Goal: Use online tool/utility: Utilize a website feature to perform a specific function

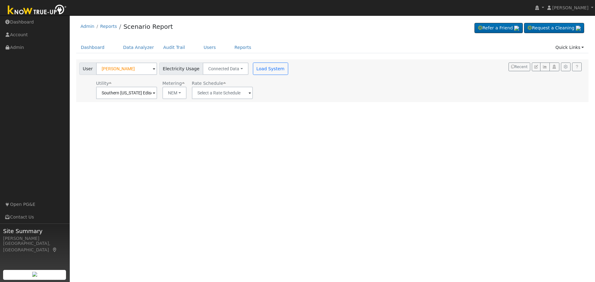
click at [248, 96] on span at bounding box center [249, 93] width 2 height 7
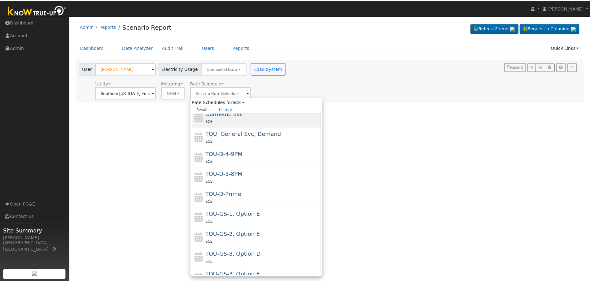
scroll to position [6, 0]
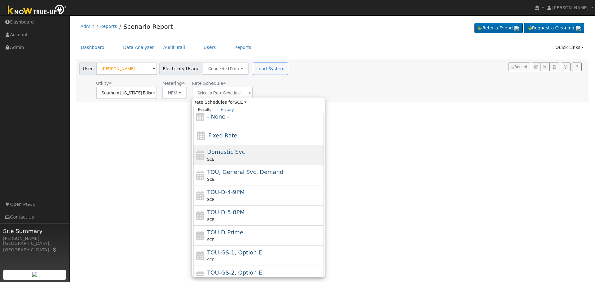
click at [234, 155] on span "Domestic Svc" at bounding box center [226, 152] width 38 height 7
type input "Domestic Svc"
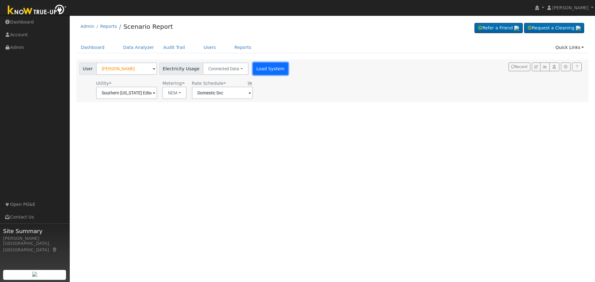
click at [260, 68] on button "Load System" at bounding box center [270, 69] width 35 height 12
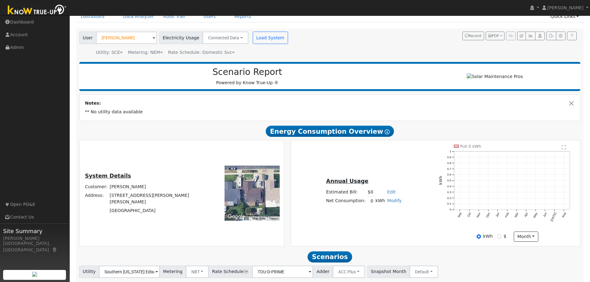
scroll to position [0, 0]
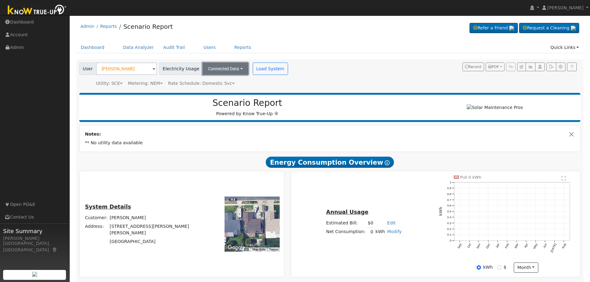
click at [233, 69] on button "Connected Data" at bounding box center [226, 69] width 46 height 12
click at [222, 91] on link "Estimated Data" at bounding box center [226, 91] width 44 height 9
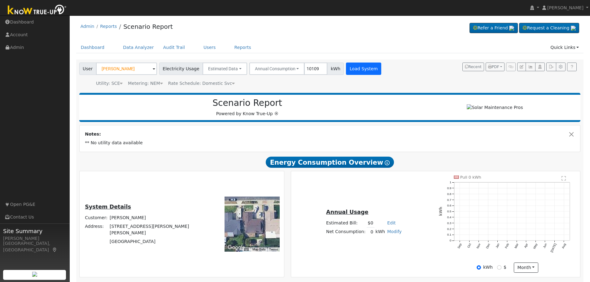
type input "10109"
click at [351, 71] on button "Load System" at bounding box center [363, 69] width 35 height 12
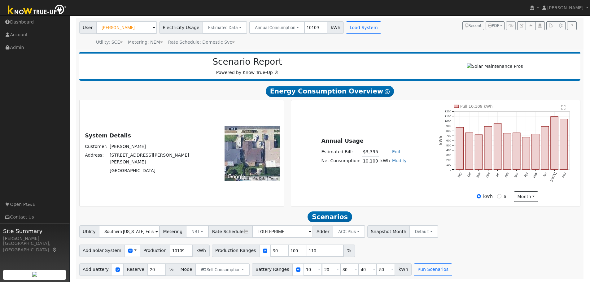
scroll to position [44, 0]
click at [174, 254] on input "10109" at bounding box center [181, 251] width 23 height 12
click at [172, 254] on input "10109" at bounding box center [181, 251] width 23 height 12
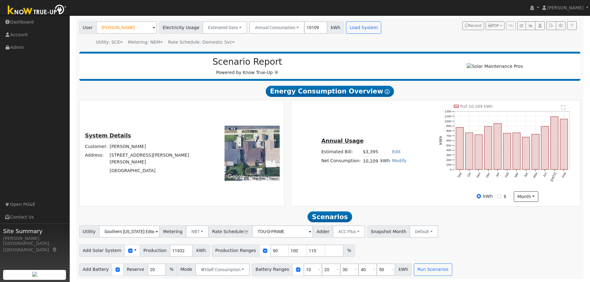
click at [386, 247] on div "Add Solar System Use CSV Data Production 11932 kWh Production Ranges 90 100 110…" at bounding box center [330, 249] width 504 height 15
click at [171, 248] on input "11932" at bounding box center [181, 251] width 23 height 12
type input "12000"
click at [263, 252] on input "checkbox" at bounding box center [265, 251] width 4 height 4
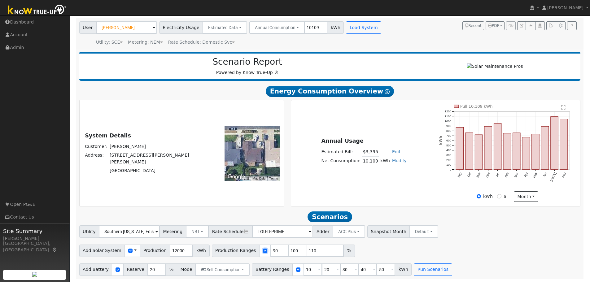
checkbox input "false"
click at [175, 251] on input "12000" at bounding box center [181, 251] width 23 height 12
type input "11942"
click at [304, 248] on div "Add Solar System Use CSV Data Production 11942 kWh Production Ranges" at bounding box center [330, 249] width 504 height 15
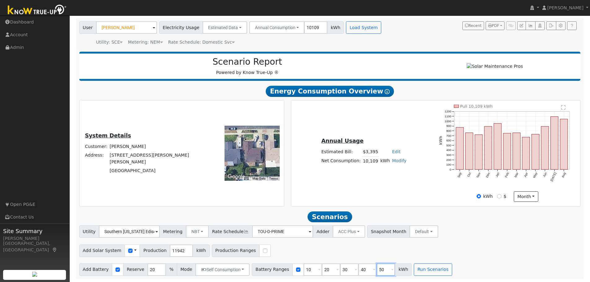
click at [377, 272] on input "50" at bounding box center [386, 270] width 19 height 12
type input "13.5"
type input "20"
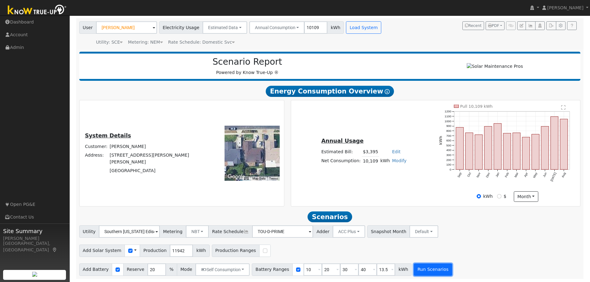
type input "30"
type input "40"
click at [426, 268] on button "Run Scenarios" at bounding box center [433, 270] width 38 height 12
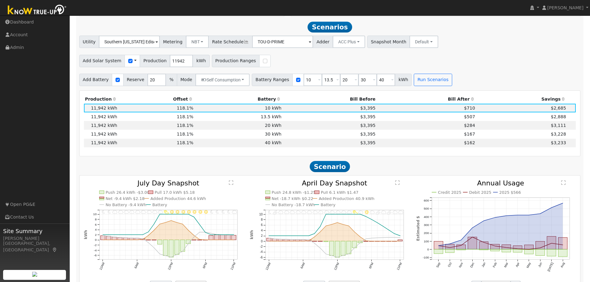
scroll to position [236, 0]
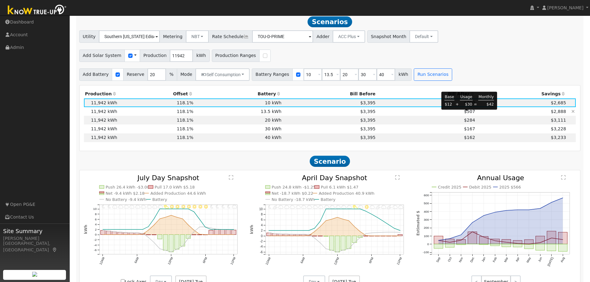
click at [468, 114] on span "$507" at bounding box center [469, 111] width 11 height 5
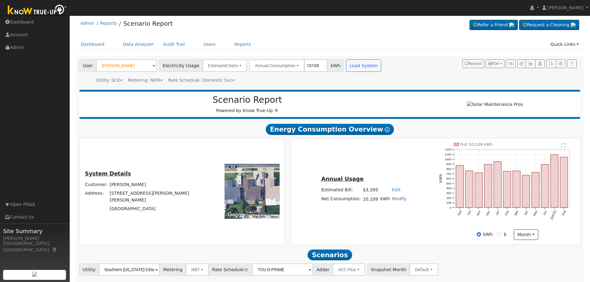
scroll to position [0, 0]
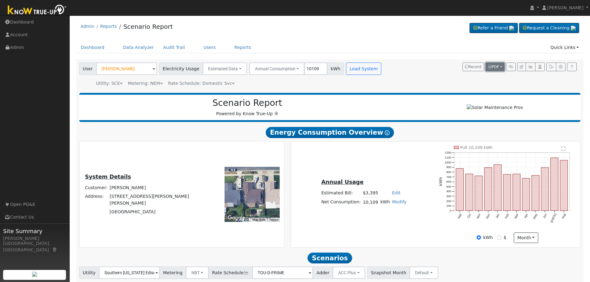
click at [498, 66] on span "PDF" at bounding box center [493, 67] width 11 height 4
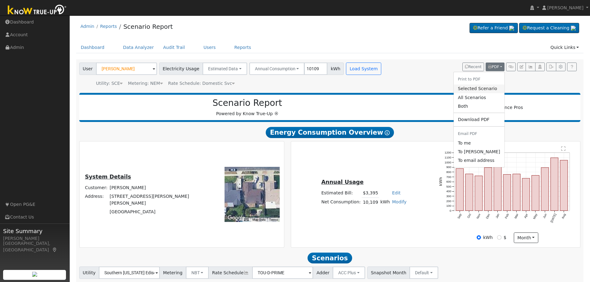
click at [481, 88] on link "Selected Scenario" at bounding box center [478, 89] width 51 height 9
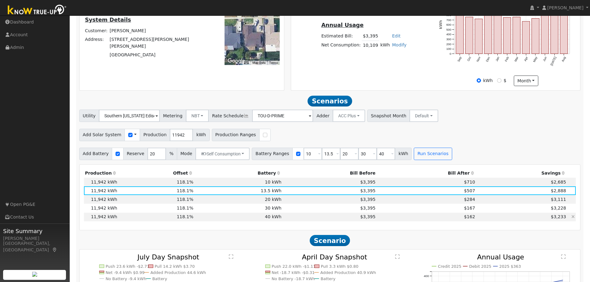
scroll to position [186, 0]
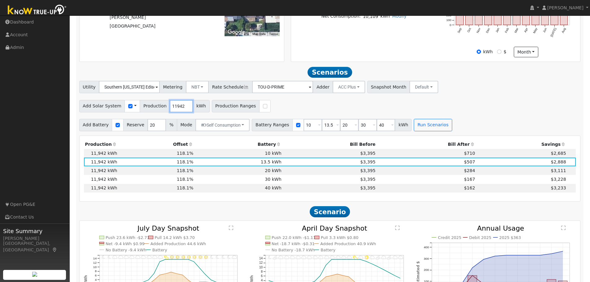
click at [170, 110] on input "11942" at bounding box center [181, 106] width 23 height 12
type input "7842"
click at [147, 128] on input "20" at bounding box center [156, 125] width 19 height 12
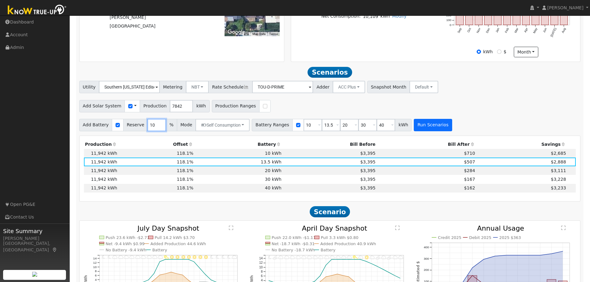
type input "10"
click at [415, 126] on button "Run Scenarios" at bounding box center [433, 125] width 38 height 12
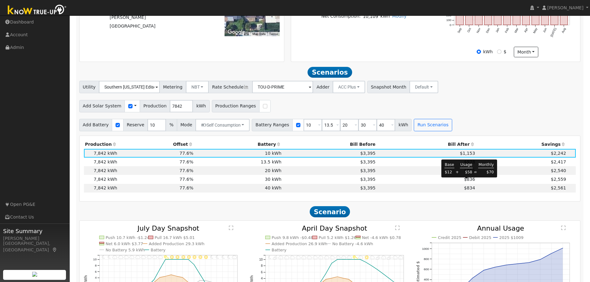
scroll to position [236, 0]
